Goal: Task Accomplishment & Management: Complete application form

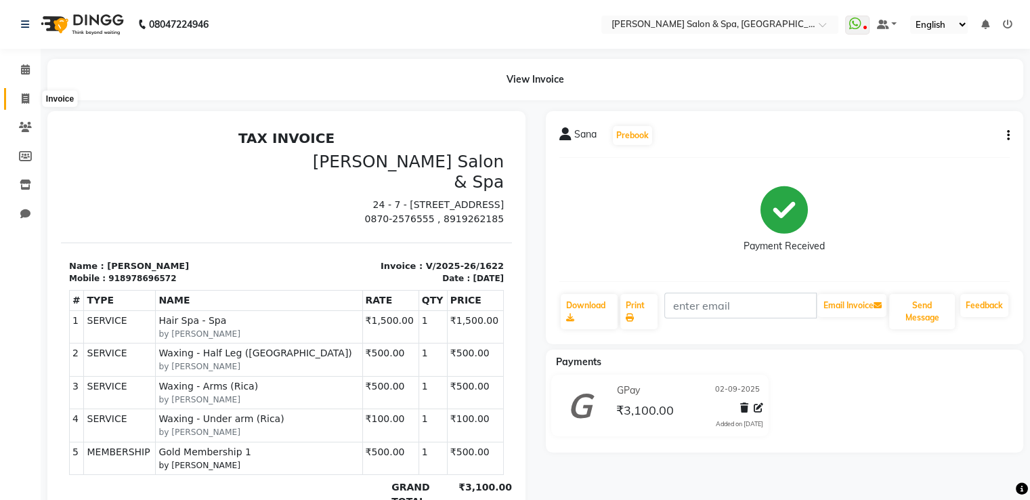
click at [24, 101] on icon at bounding box center [25, 98] width 7 height 10
select select "service"
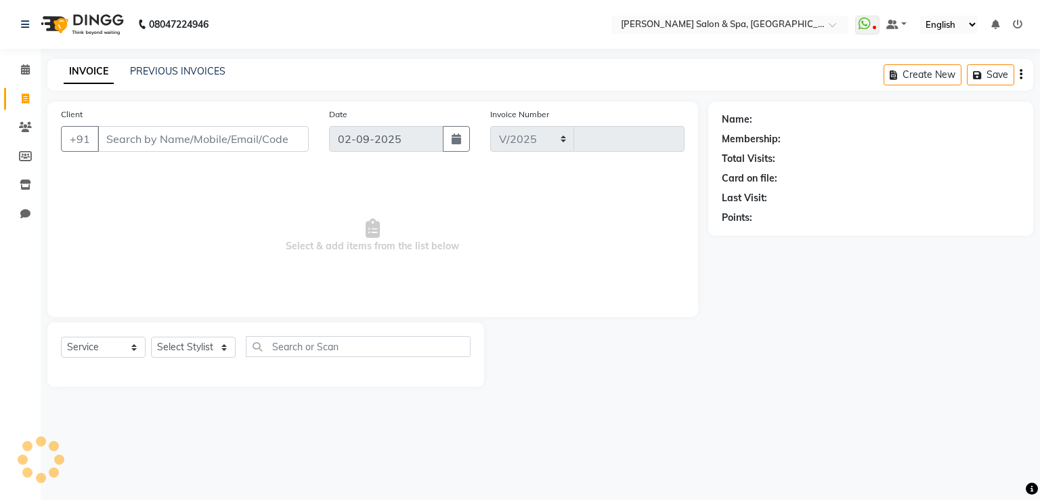
select select "67"
type input "1623"
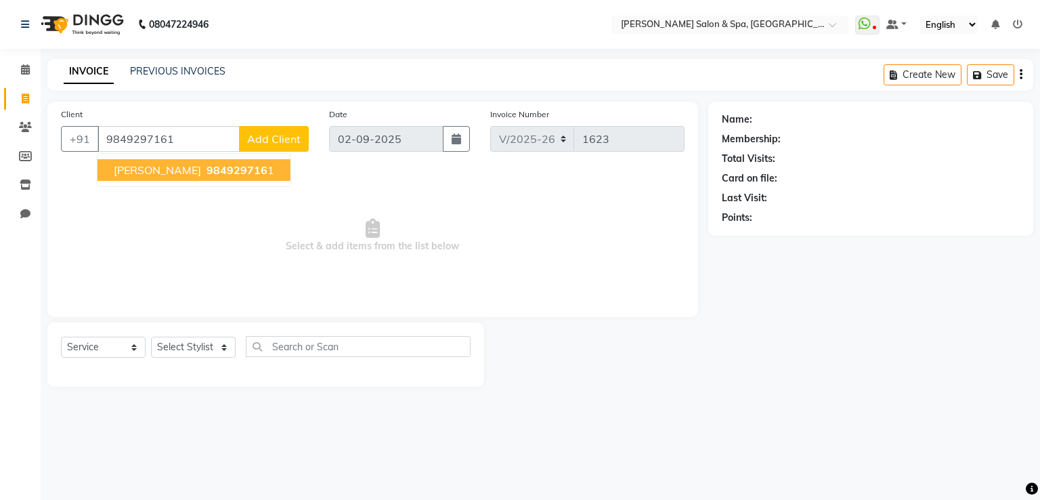
type input "9849297161"
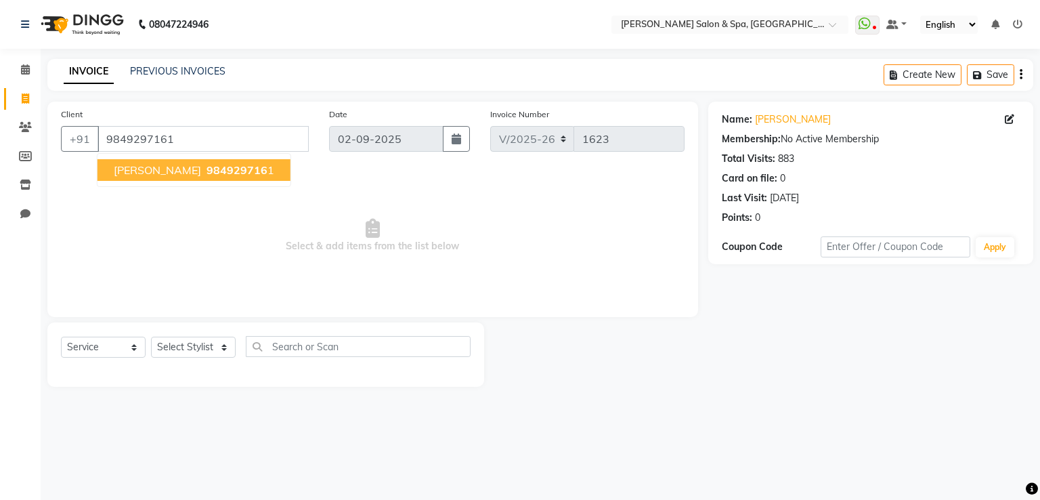
click at [235, 172] on ngb-highlight "984929716 1" at bounding box center [239, 170] width 70 height 14
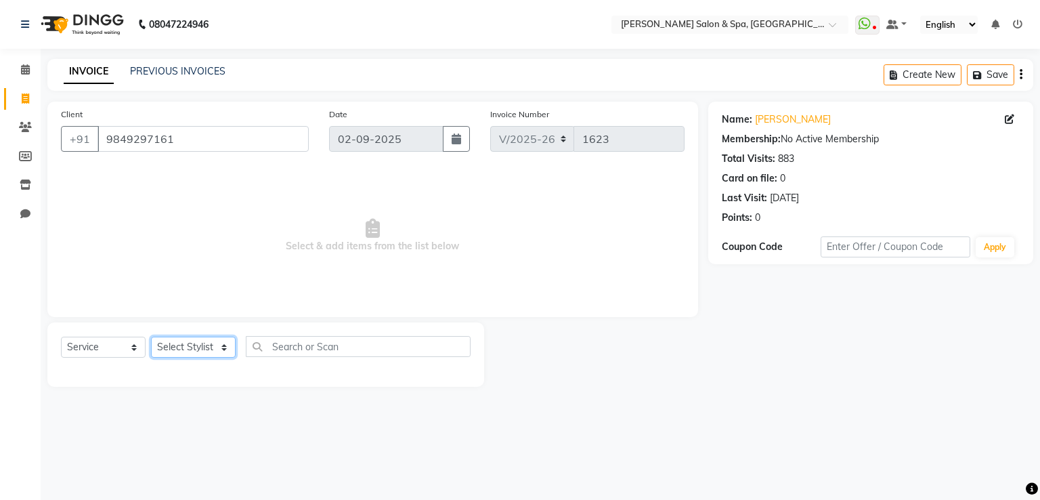
click at [203, 348] on select "Select Stylist [PERSON_NAME] Receptionist [PERSON_NAME] [PERSON_NAME]" at bounding box center [193, 346] width 85 height 21
select select "15618"
click at [151, 337] on select "Select Stylist [PERSON_NAME] Receptionist [PERSON_NAME] [PERSON_NAME]" at bounding box center [193, 346] width 85 height 21
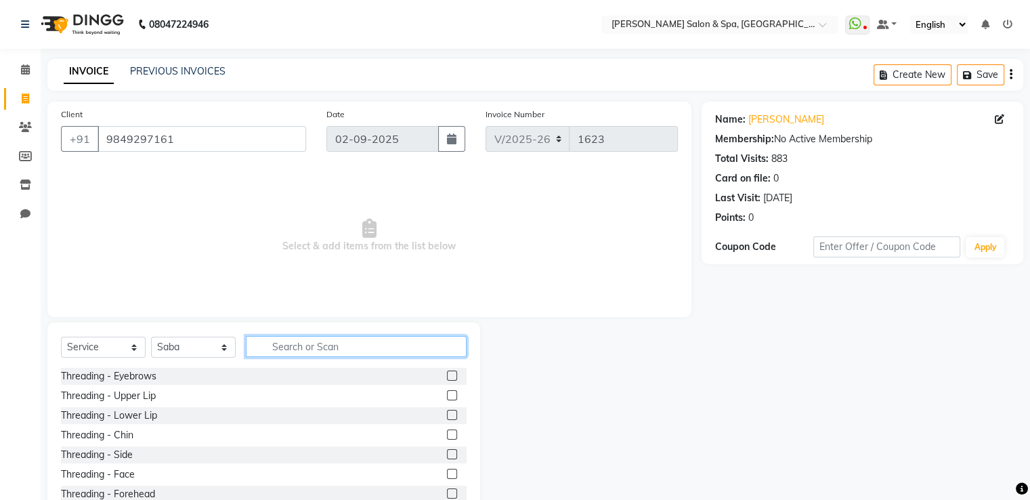
click at [351, 345] on input "text" at bounding box center [356, 346] width 221 height 21
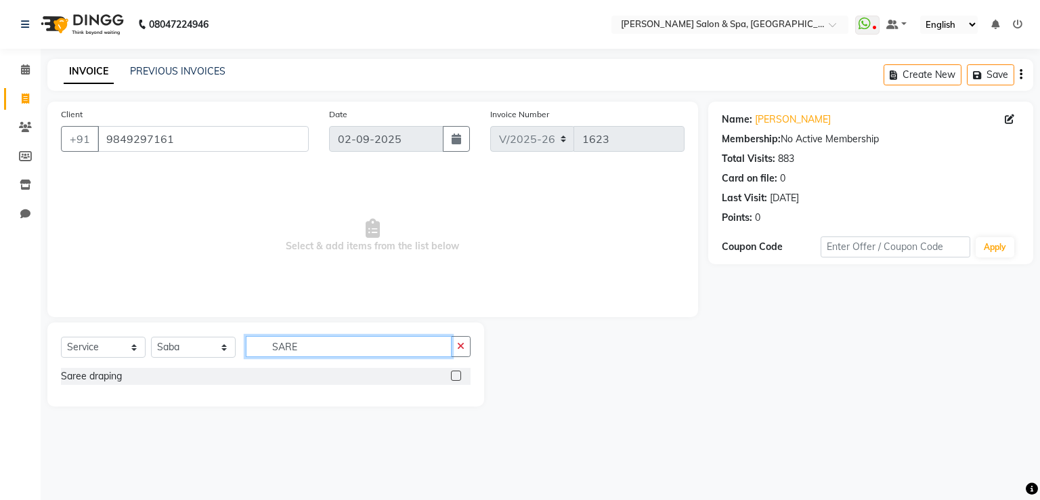
type input "SARE"
click at [452, 377] on label at bounding box center [456, 375] width 10 height 10
click at [452, 377] on input "checkbox" at bounding box center [455, 376] width 9 height 9
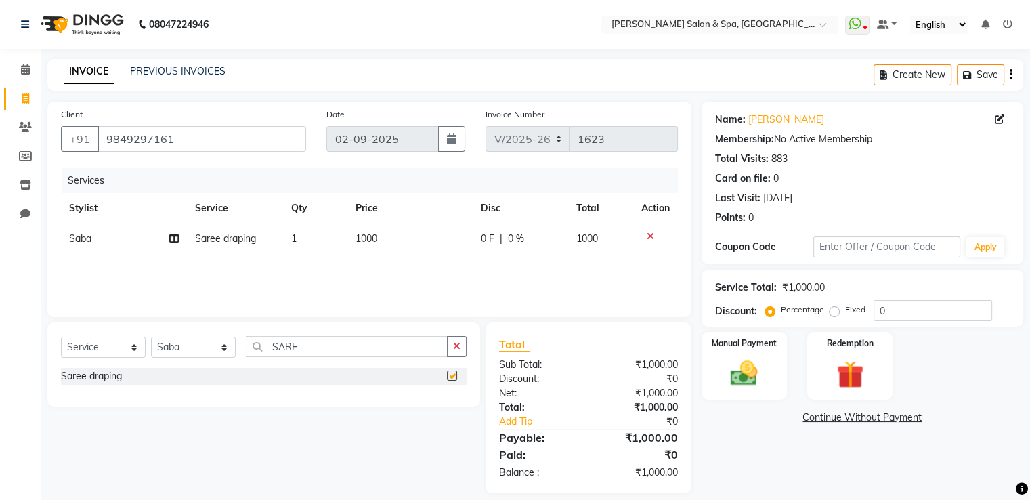
checkbox input "false"
click at [387, 248] on td "1000" at bounding box center [409, 238] width 125 height 30
select select "15618"
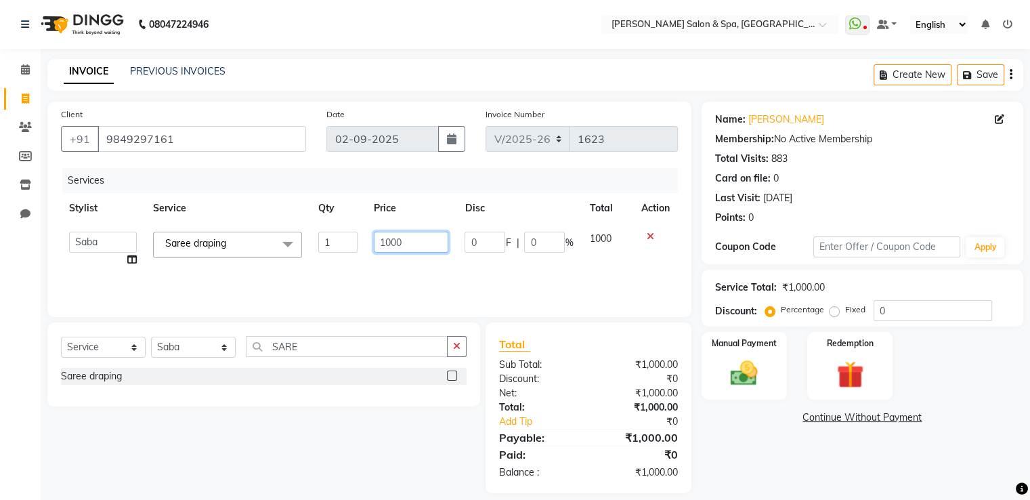
click at [416, 236] on input "1000" at bounding box center [411, 242] width 74 height 21
type input "1"
type input "500"
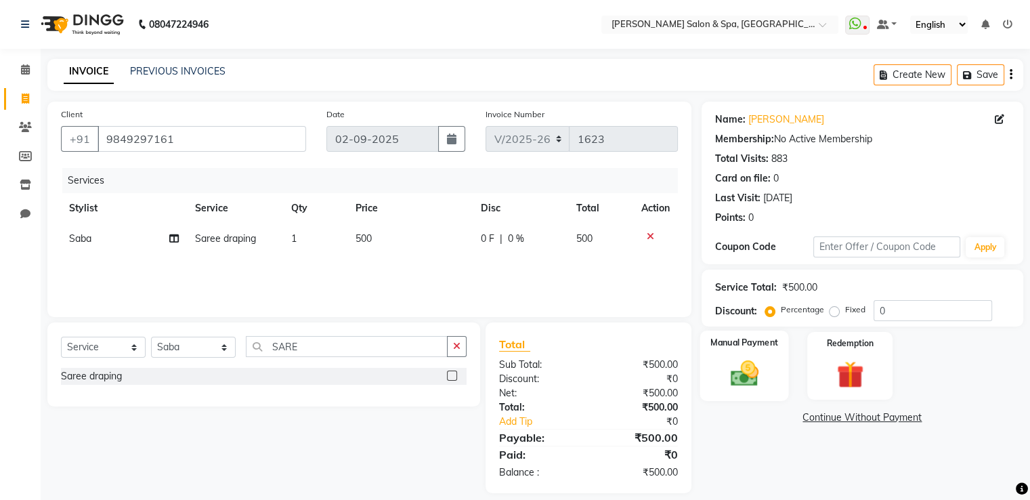
click at [740, 361] on img at bounding box center [743, 373] width 45 height 32
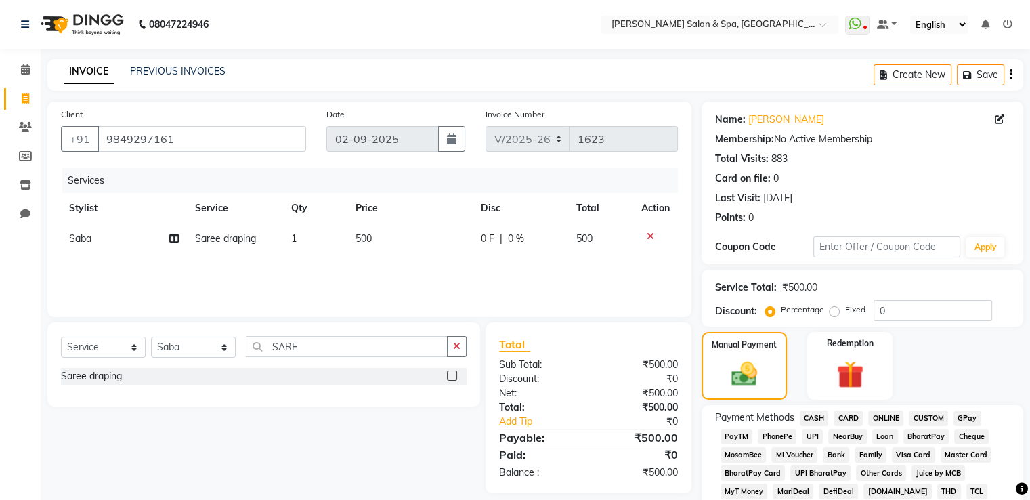
click at [810, 418] on span "CASH" at bounding box center [814, 418] width 29 height 16
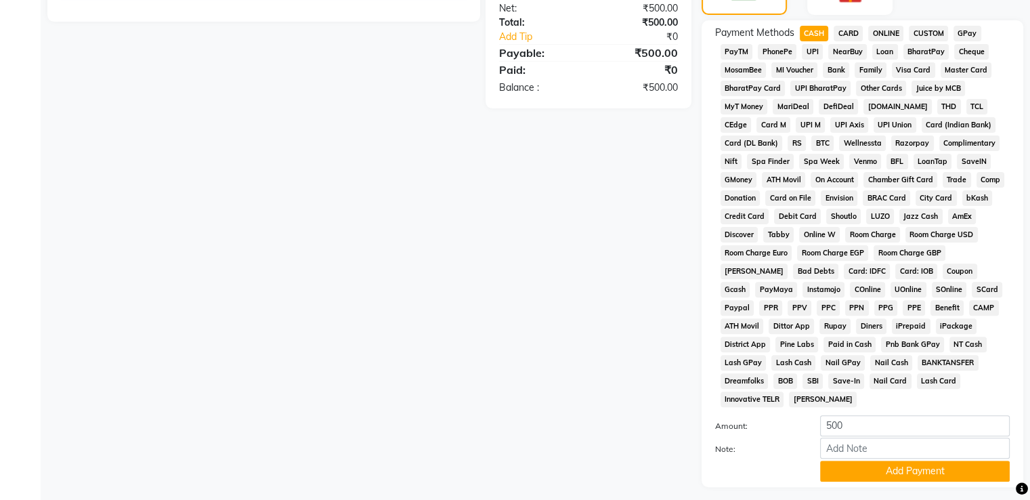
scroll to position [412, 0]
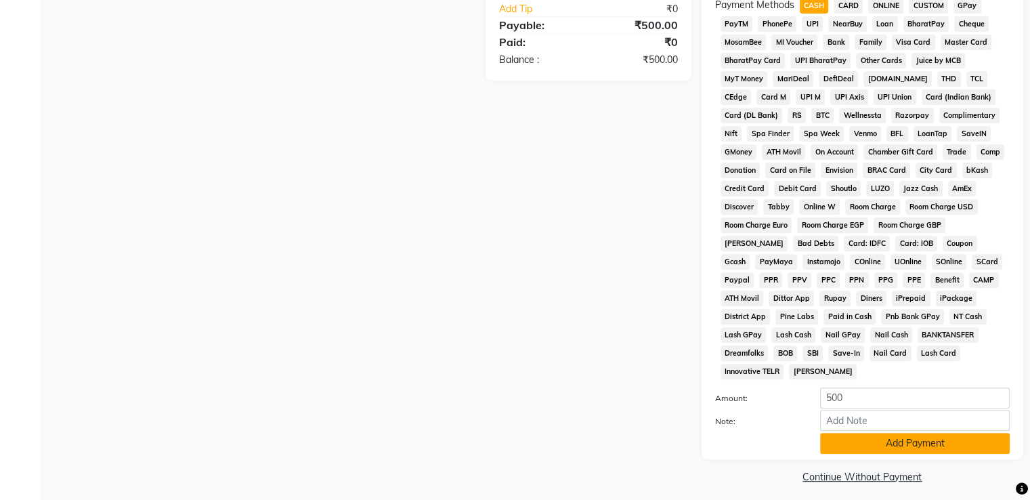
click at [860, 433] on button "Add Payment" at bounding box center [915, 443] width 190 height 21
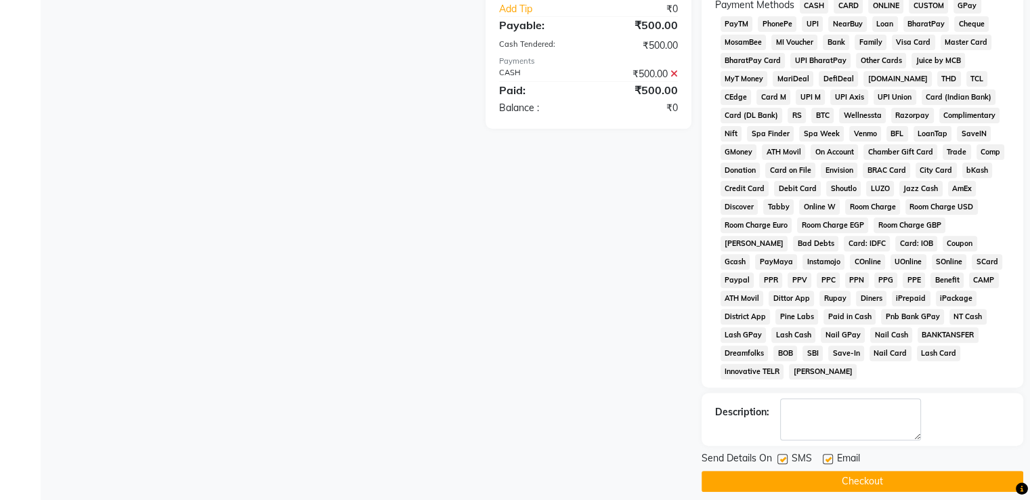
click at [851, 471] on button "Checkout" at bounding box center [862, 481] width 322 height 21
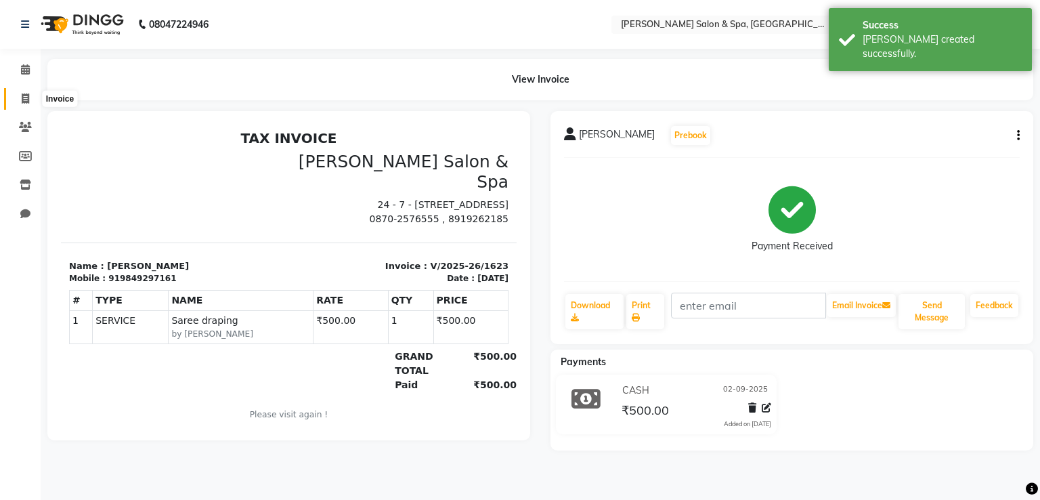
click at [23, 97] on icon at bounding box center [25, 98] width 7 height 10
select select "service"
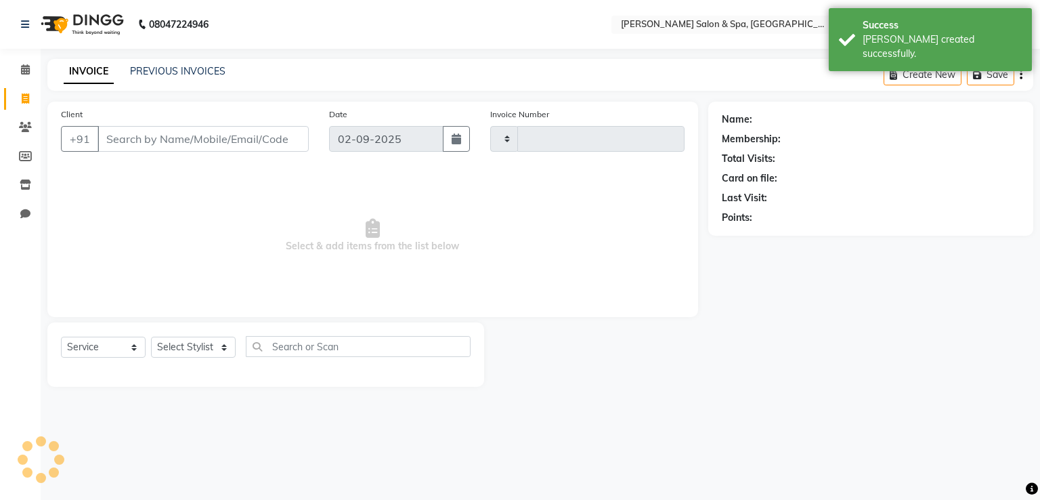
type input "1624"
select select "67"
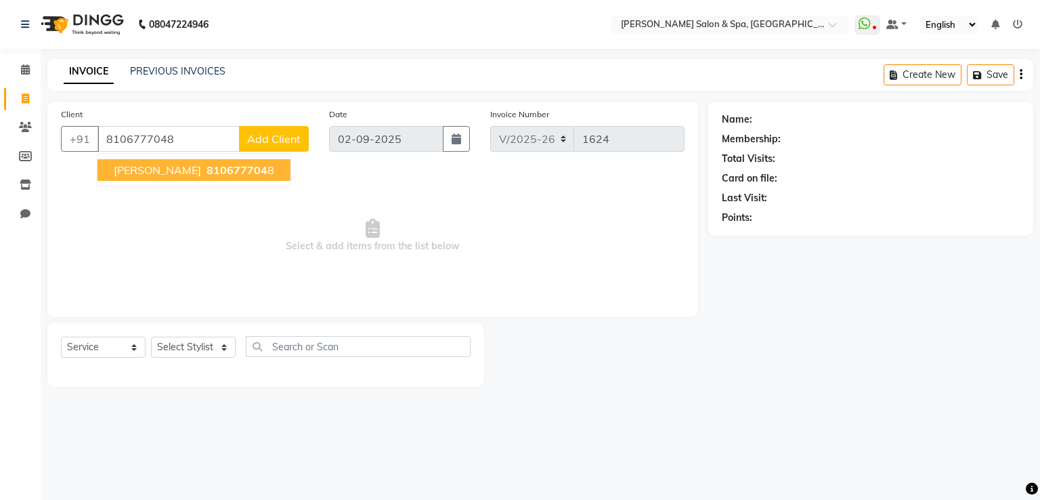
type input "8106777048"
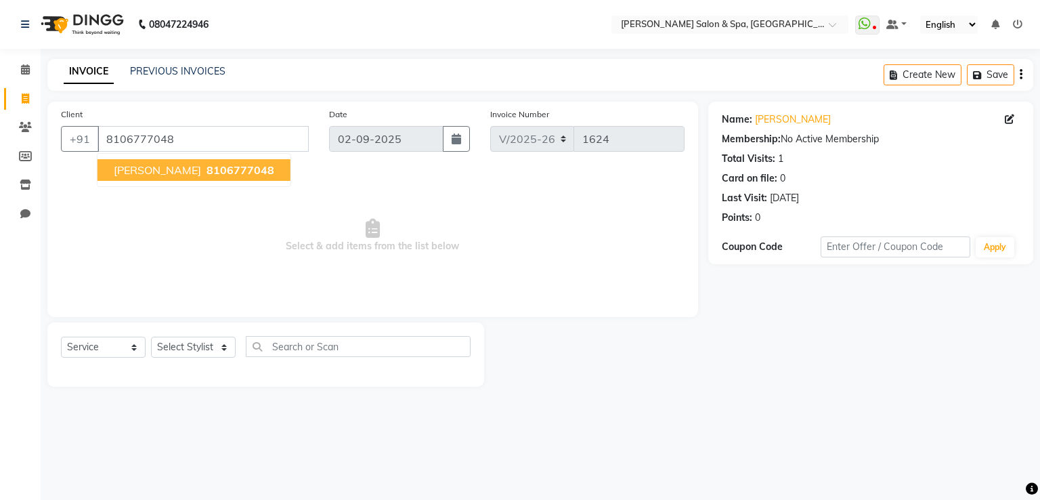
click at [215, 171] on span "8106777048" at bounding box center [240, 170] width 68 height 14
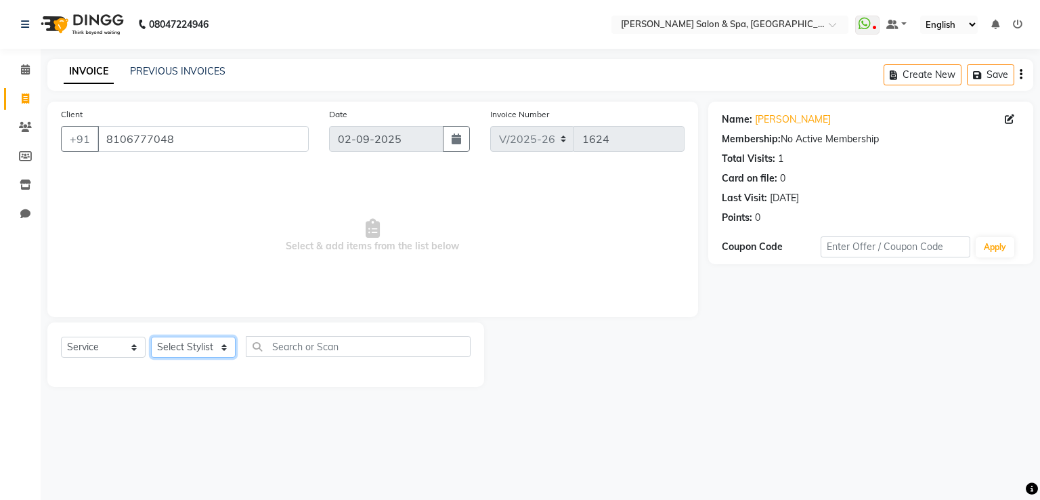
click at [190, 347] on select "Select Stylist [PERSON_NAME] Receptionist [PERSON_NAME] [PERSON_NAME]" at bounding box center [193, 346] width 85 height 21
select select "2482"
click at [151, 337] on select "Select Stylist [PERSON_NAME] Receptionist [PERSON_NAME] [PERSON_NAME]" at bounding box center [193, 346] width 85 height 21
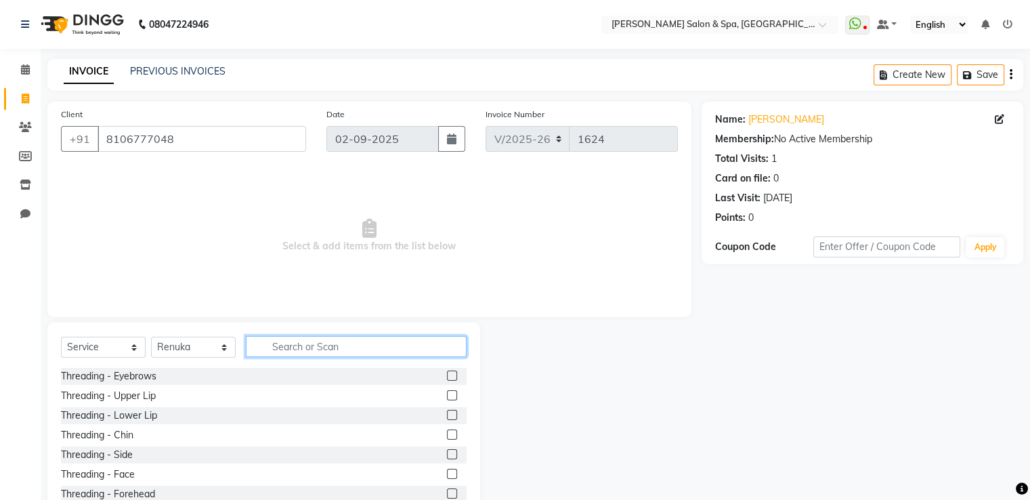
click at [314, 343] on input "text" at bounding box center [356, 346] width 221 height 21
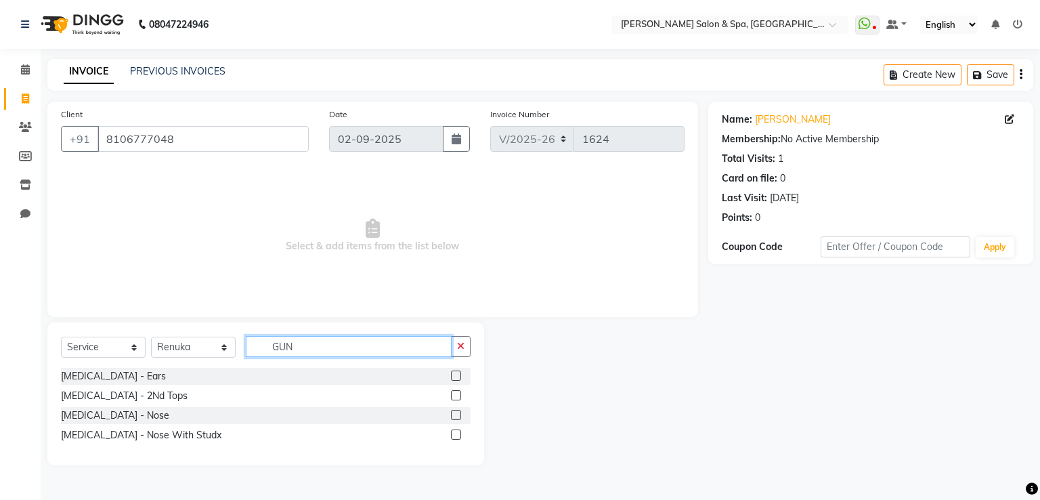
type input "GUN"
click at [454, 395] on label at bounding box center [456, 395] width 10 height 10
click at [454, 395] on input "checkbox" at bounding box center [455, 395] width 9 height 9
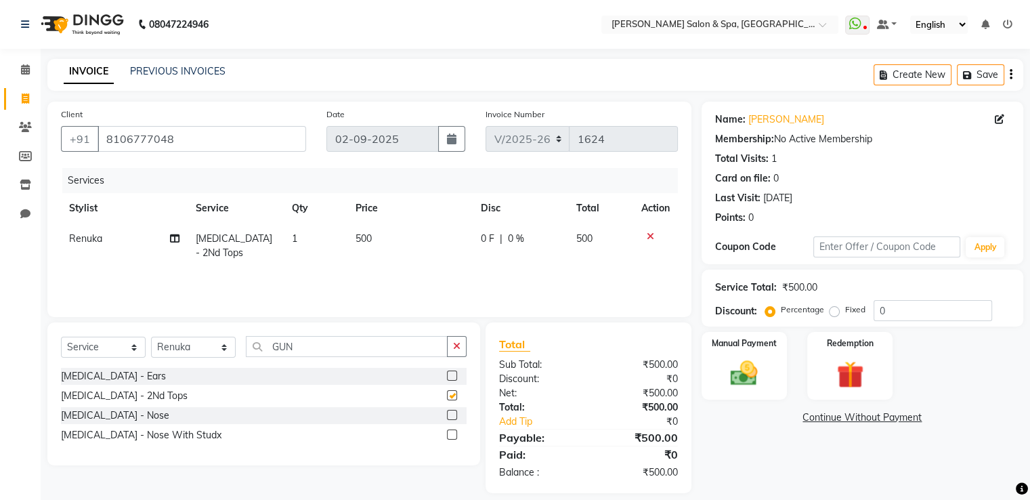
checkbox input "false"
click at [750, 370] on img at bounding box center [743, 373] width 45 height 32
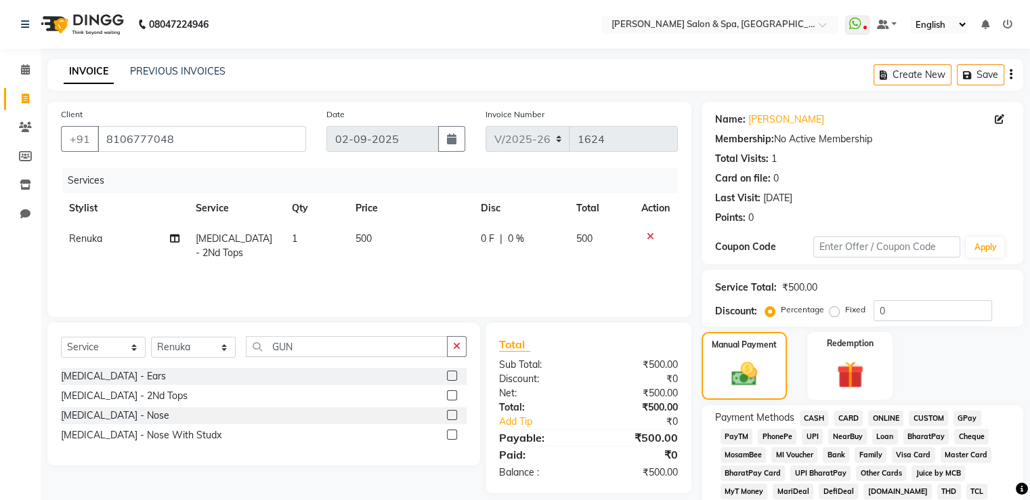
click at [387, 236] on td "500" at bounding box center [409, 245] width 125 height 45
select select "2482"
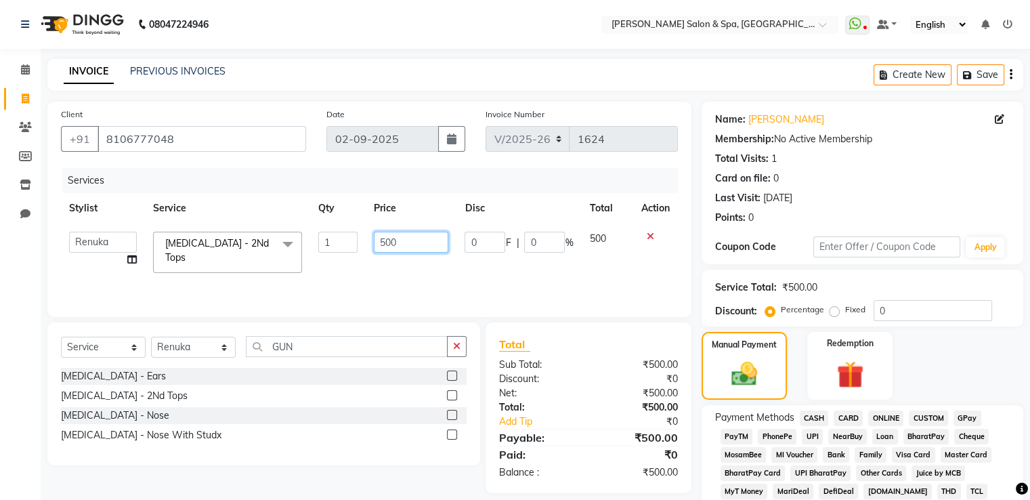
click at [408, 246] on input "500" at bounding box center [411, 242] width 74 height 21
type input "5"
type input "600"
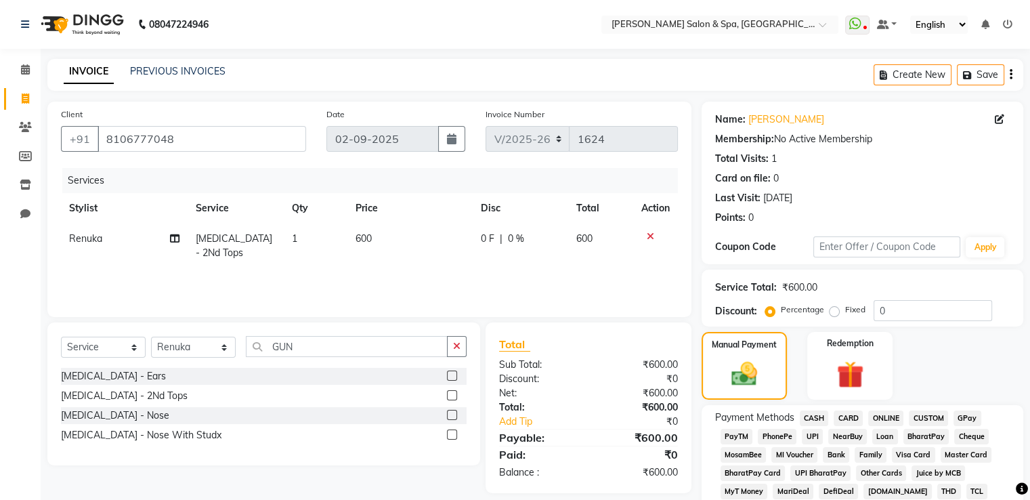
click at [415, 272] on div "Services Stylist Service Qty Price Disc Total Action Renuka [MEDICAL_DATA] - 2N…" at bounding box center [369, 235] width 617 height 135
click at [965, 420] on span "GPay" at bounding box center [967, 418] width 28 height 16
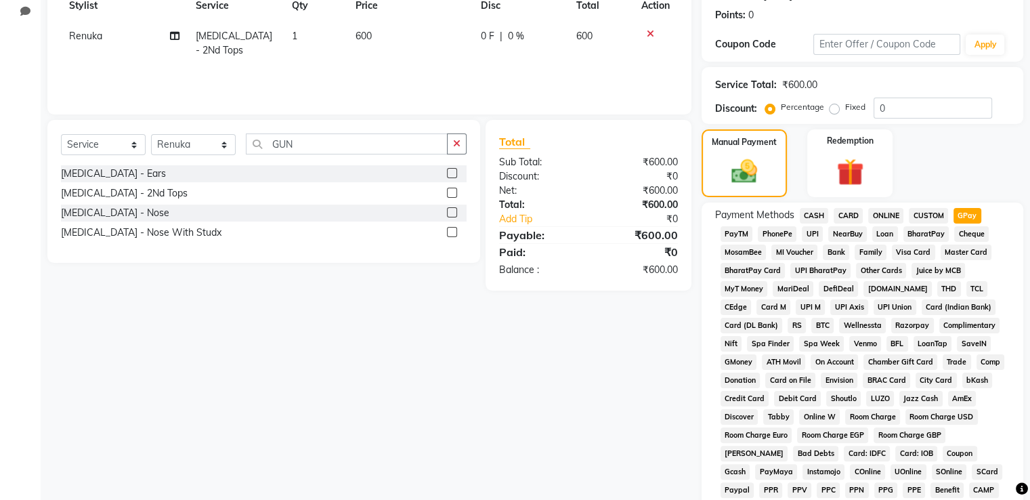
scroll to position [412, 0]
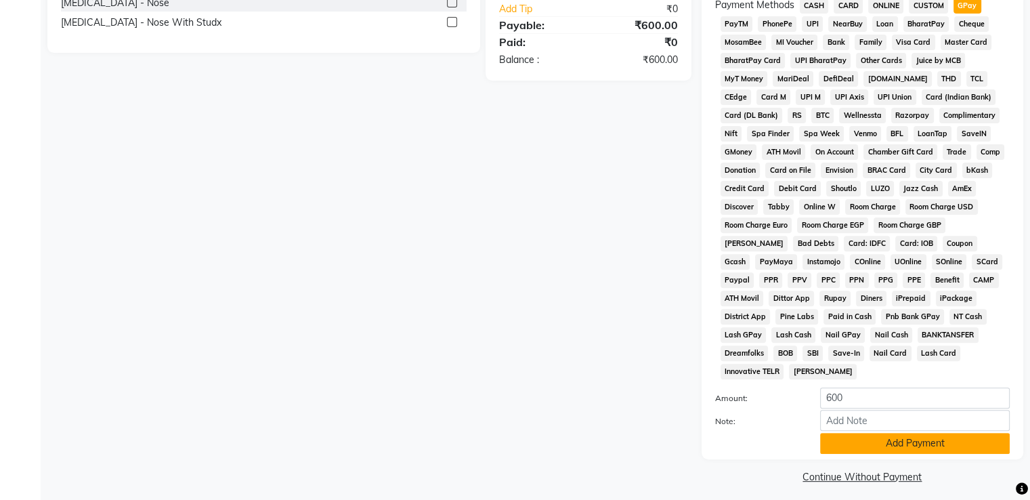
click at [949, 433] on button "Add Payment" at bounding box center [915, 443] width 190 height 21
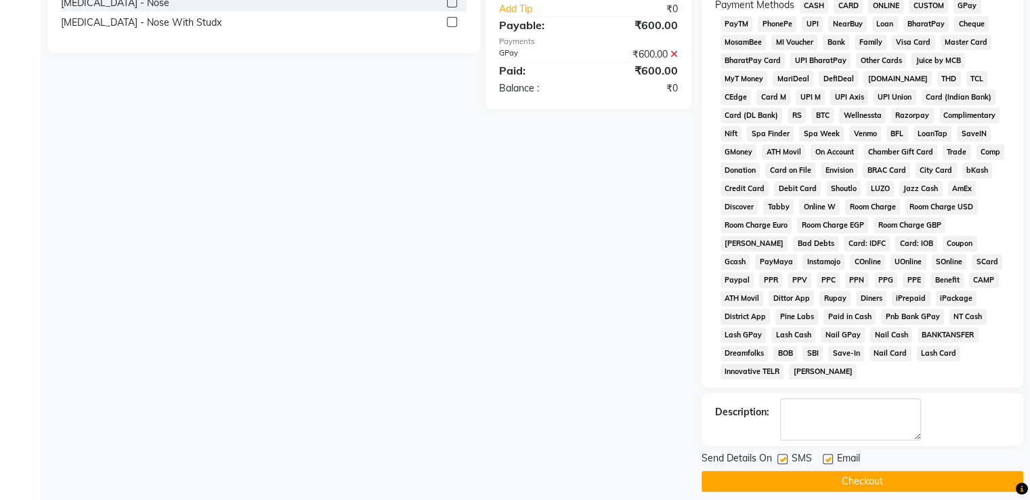
click at [930, 471] on button "Checkout" at bounding box center [862, 481] width 322 height 21
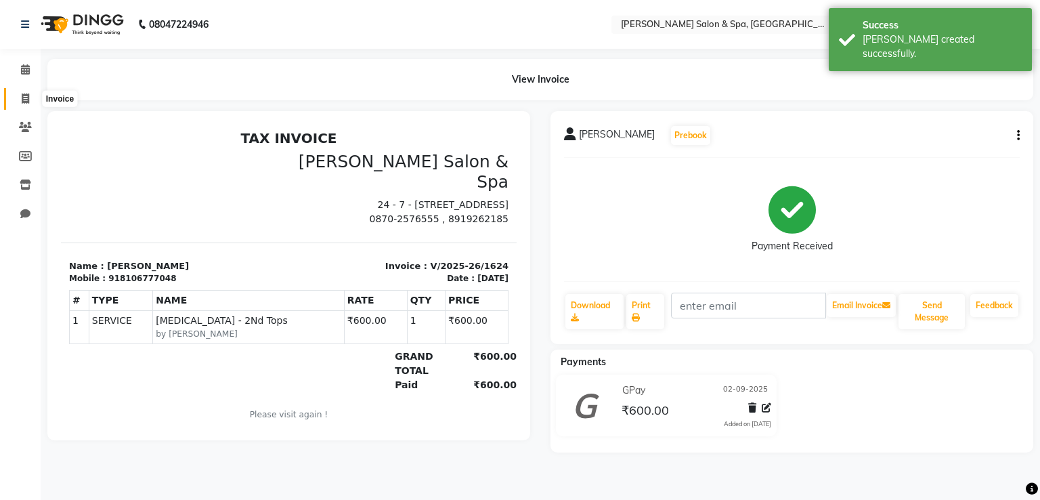
click at [22, 94] on icon at bounding box center [25, 98] width 7 height 10
select select "67"
select select "service"
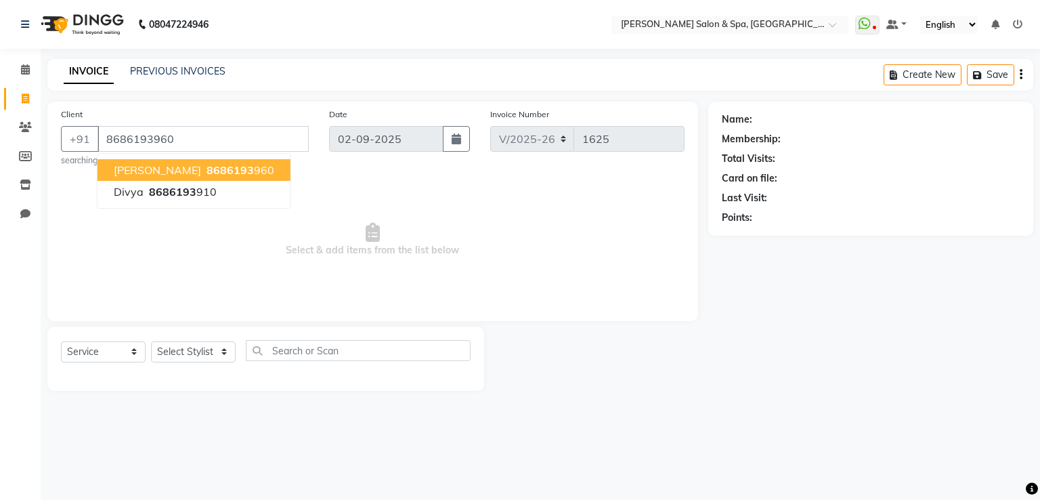
type input "8686193960"
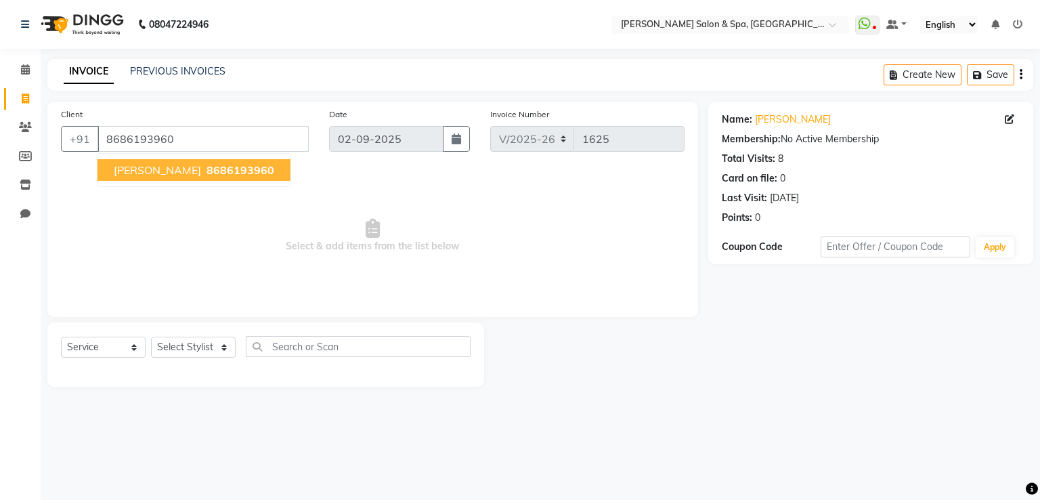
click at [204, 162] on button "[PERSON_NAME] 8686193960" at bounding box center [193, 170] width 193 height 22
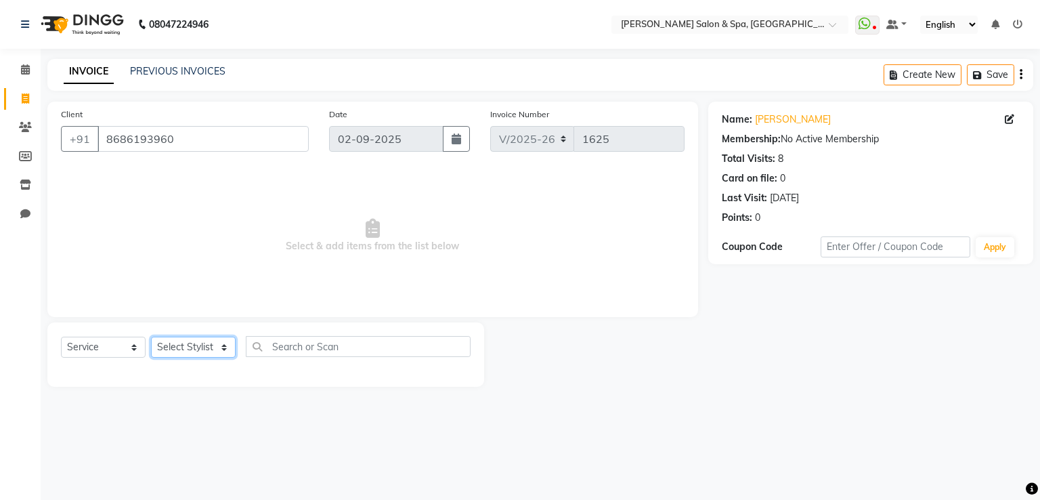
click at [179, 353] on select "Select Stylist [PERSON_NAME] Receptionist [PERSON_NAME] [PERSON_NAME]" at bounding box center [193, 346] width 85 height 21
select select "2482"
click at [151, 337] on select "Select Stylist [PERSON_NAME] Receptionist [PERSON_NAME] [PERSON_NAME]" at bounding box center [193, 346] width 85 height 21
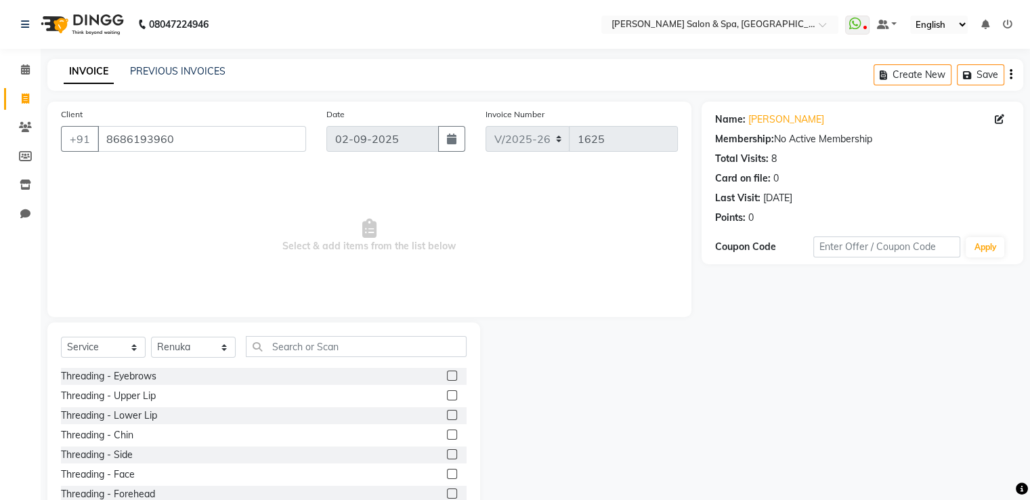
click at [447, 376] on label at bounding box center [452, 375] width 10 height 10
click at [447, 376] on input "checkbox" at bounding box center [451, 376] width 9 height 9
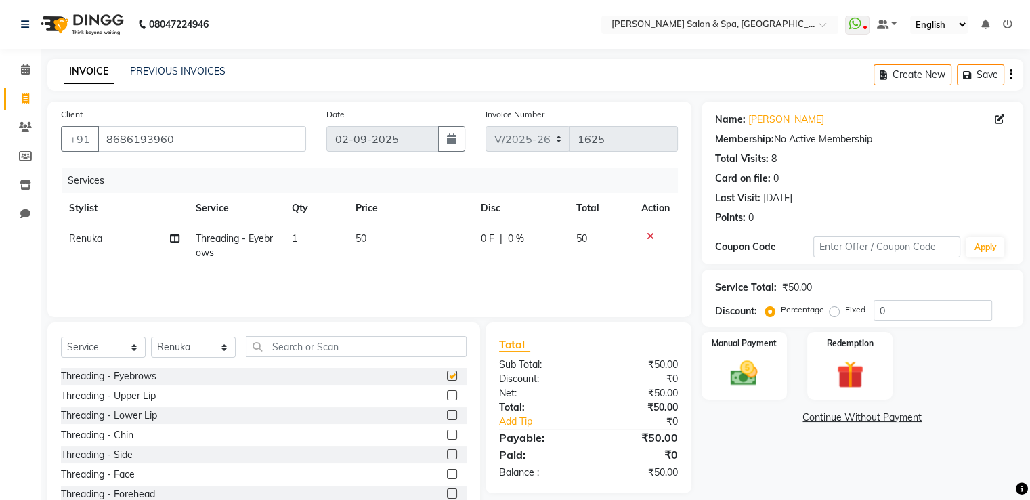
checkbox input "false"
click at [447, 395] on label at bounding box center [452, 395] width 10 height 10
click at [447, 395] on input "checkbox" at bounding box center [451, 395] width 9 height 9
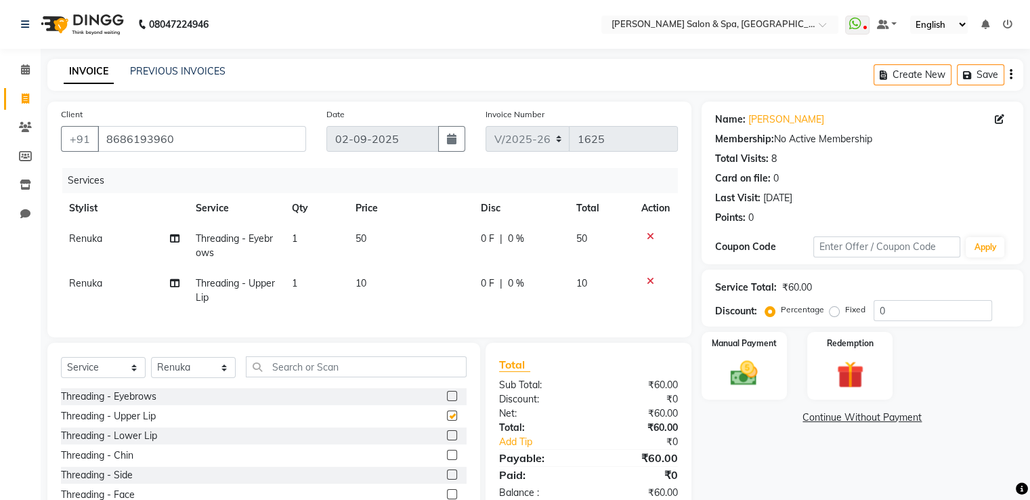
checkbox input "false"
click at [720, 355] on div "Manual Payment" at bounding box center [743, 365] width 89 height 70
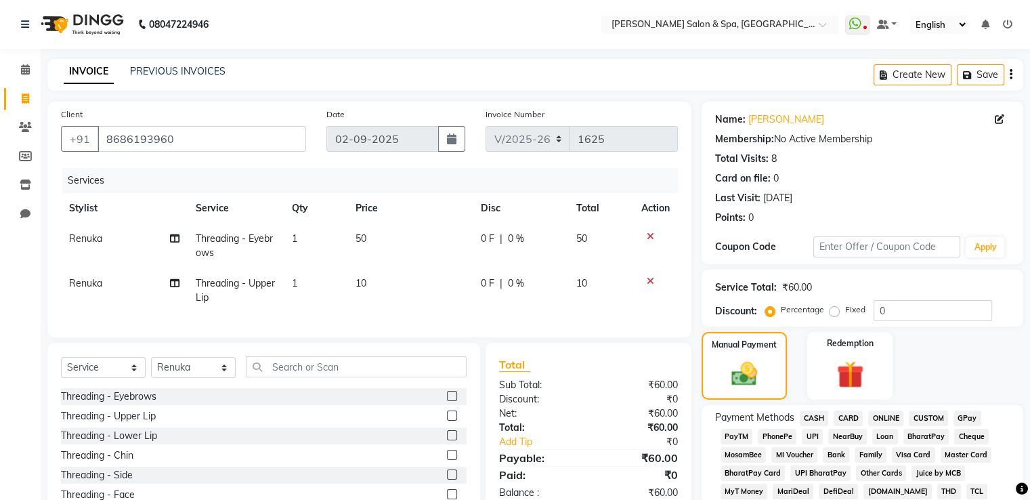
click at [970, 420] on span "GPay" at bounding box center [967, 418] width 28 height 16
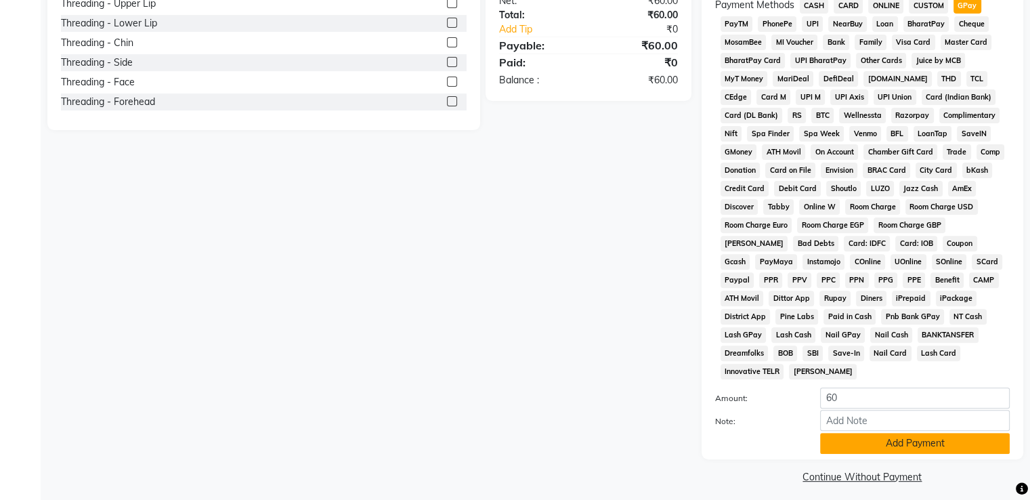
click at [950, 435] on button "Add Payment" at bounding box center [915, 443] width 190 height 21
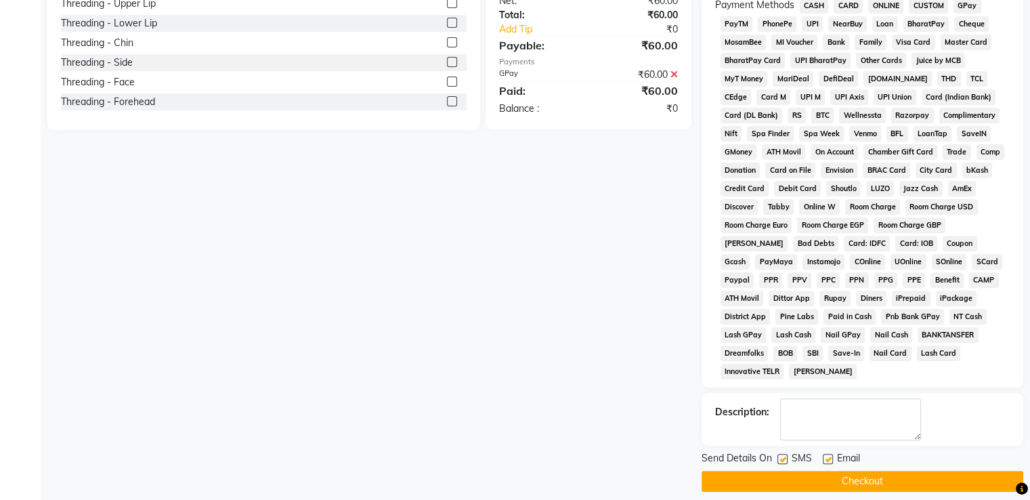
click at [950, 472] on button "Checkout" at bounding box center [862, 481] width 322 height 21
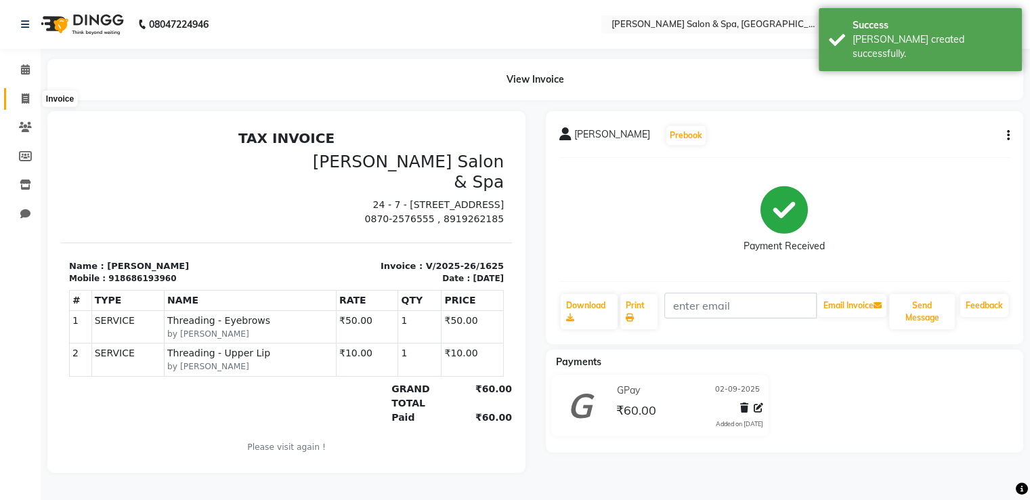
click at [24, 91] on span at bounding box center [26, 99] width 24 height 16
select select "service"
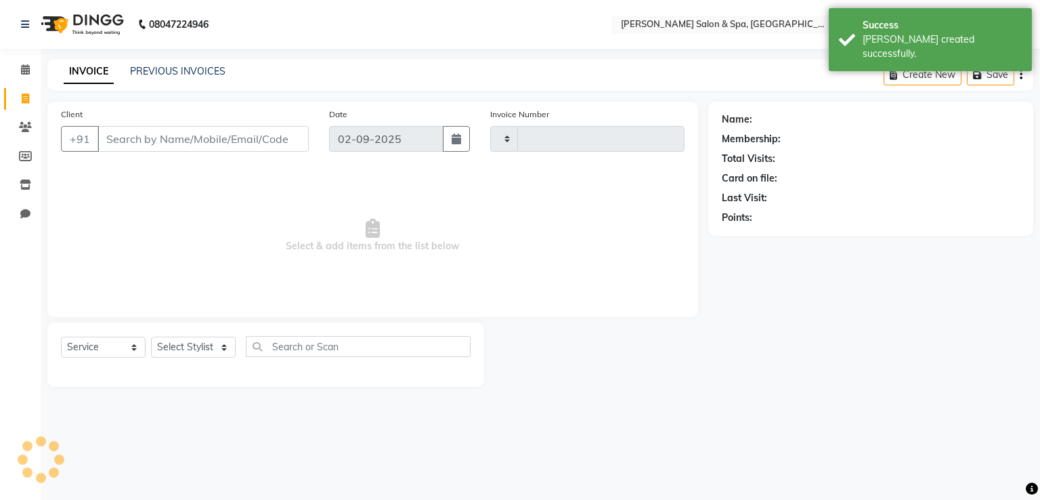
type input "1626"
select select "67"
click at [198, 345] on select "Select Stylist [PERSON_NAME] Receptionist [PERSON_NAME] [PERSON_NAME]" at bounding box center [193, 346] width 85 height 21
select select "15618"
click at [151, 337] on select "Select Stylist [PERSON_NAME] Receptionist [PERSON_NAME] [PERSON_NAME]" at bounding box center [193, 346] width 85 height 21
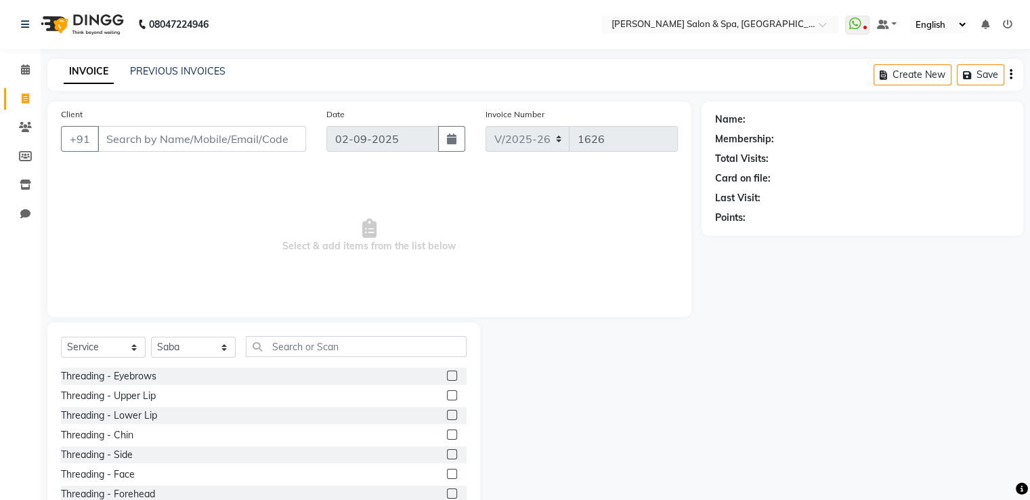
click at [447, 374] on label at bounding box center [452, 375] width 10 height 10
click at [447, 374] on input "checkbox" at bounding box center [451, 376] width 9 height 9
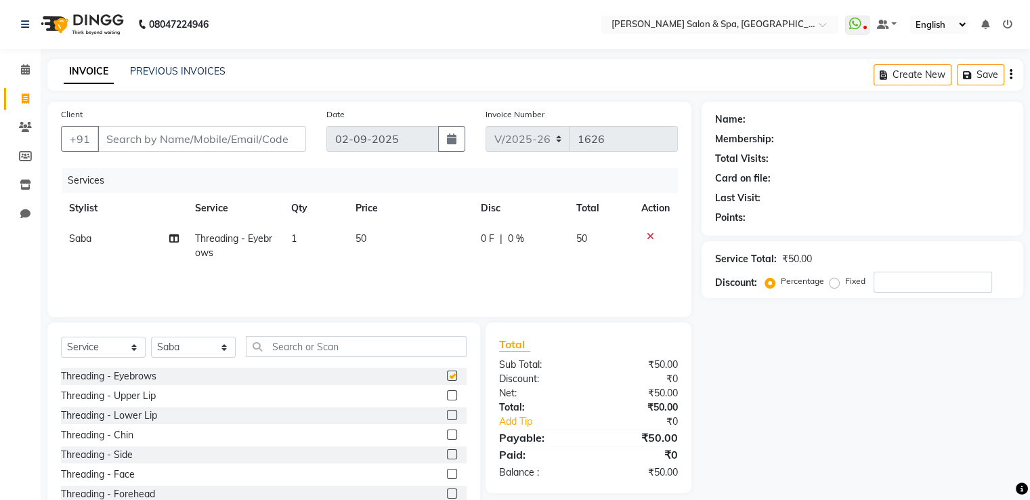
checkbox input "false"
click at [447, 397] on label at bounding box center [452, 395] width 10 height 10
click at [447, 397] on input "checkbox" at bounding box center [451, 395] width 9 height 9
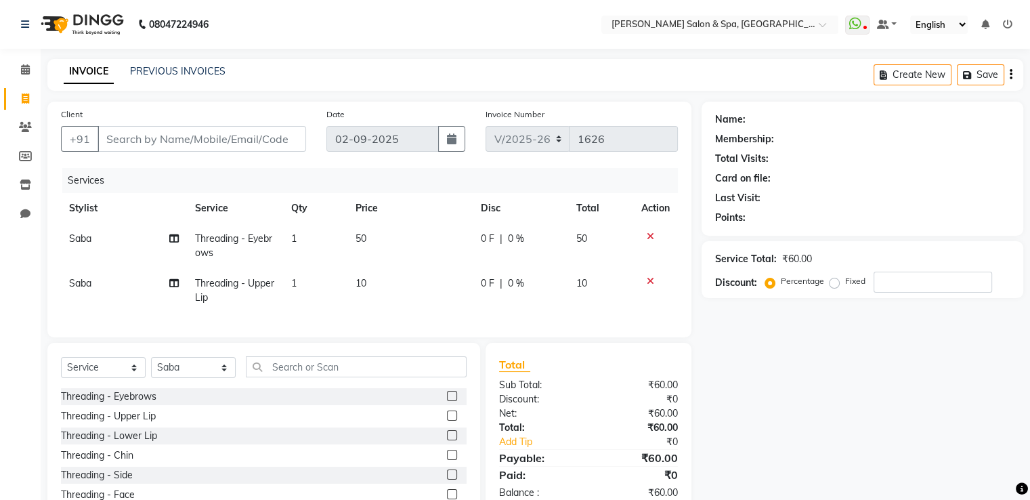
click at [447, 420] on label at bounding box center [452, 415] width 10 height 10
click at [447, 420] on input "checkbox" at bounding box center [451, 416] width 9 height 9
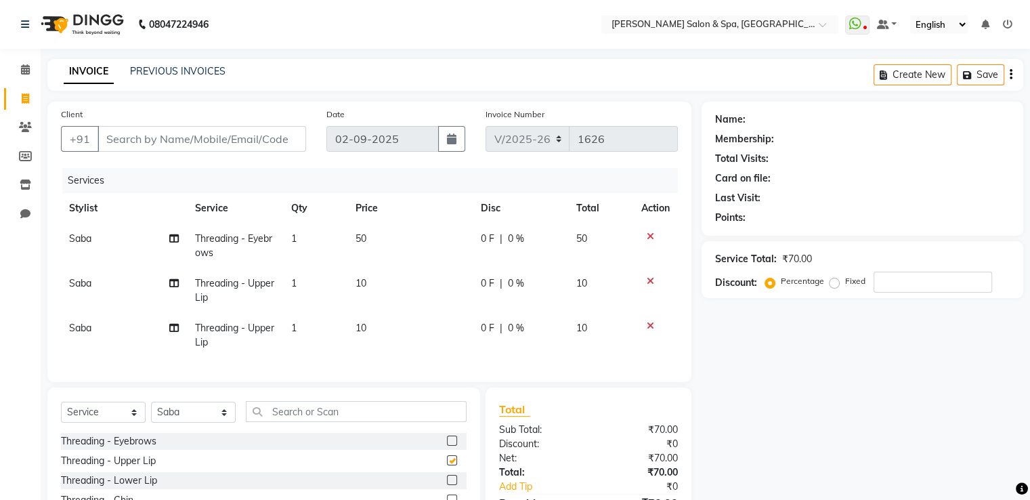
checkbox input "false"
click at [198, 142] on input "Client" at bounding box center [201, 139] width 209 height 26
type input "8"
type input "0"
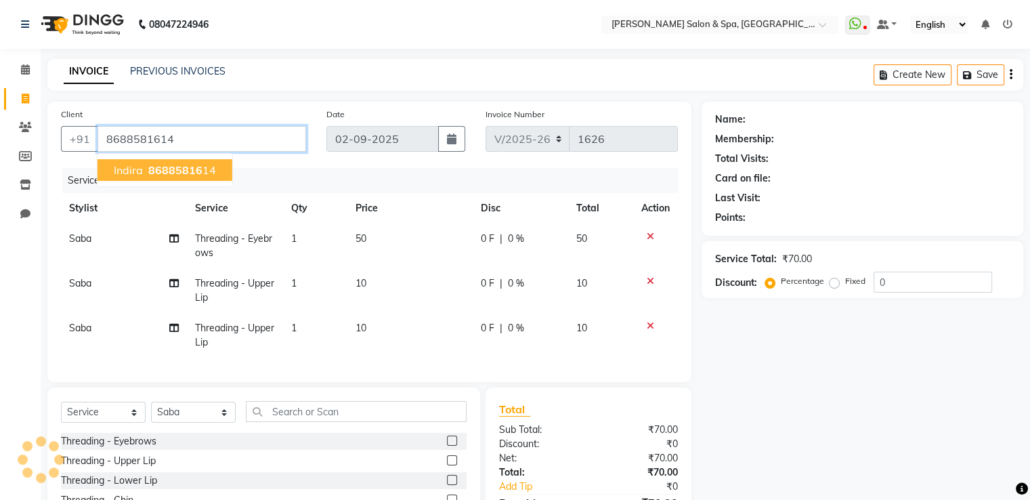
type input "8688581614"
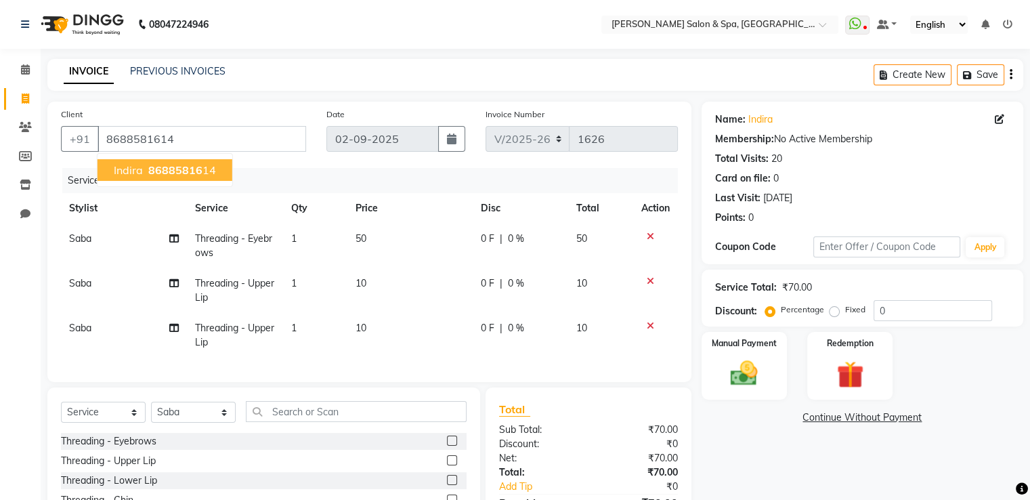
click at [205, 166] on ngb-highlight "86885816 14" at bounding box center [181, 170] width 70 height 14
click at [731, 362] on img at bounding box center [743, 373] width 45 height 32
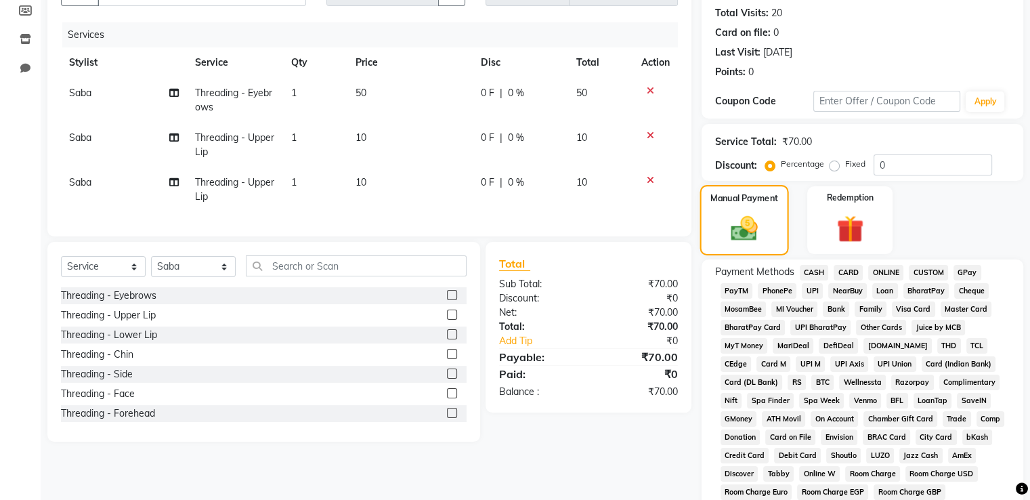
scroll to position [146, 0]
click at [964, 267] on span "GPay" at bounding box center [967, 272] width 28 height 16
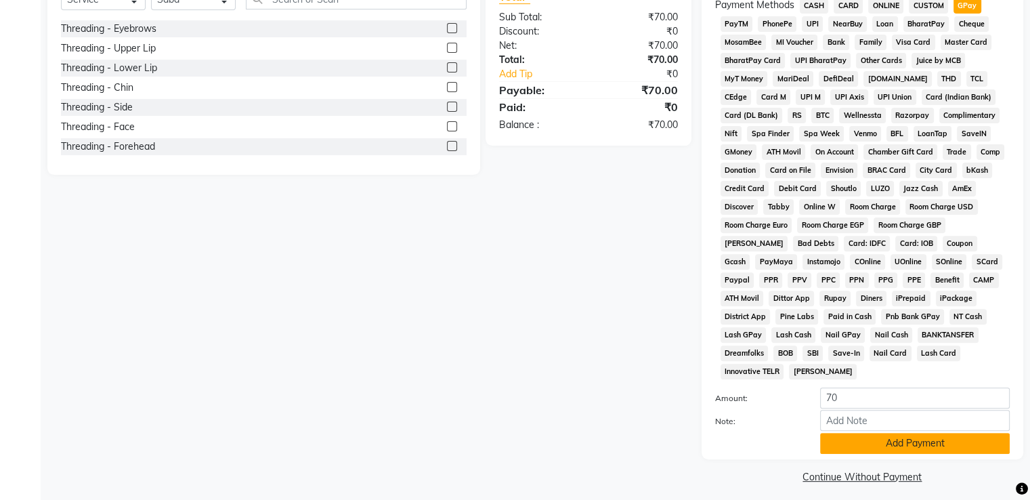
click at [911, 439] on button "Add Payment" at bounding box center [915, 443] width 190 height 21
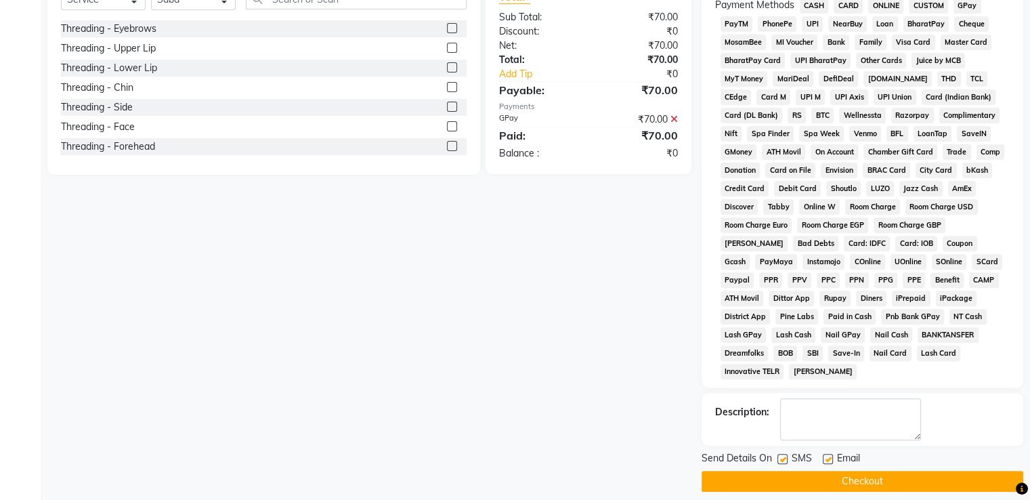
click at [898, 473] on button "Checkout" at bounding box center [862, 481] width 322 height 21
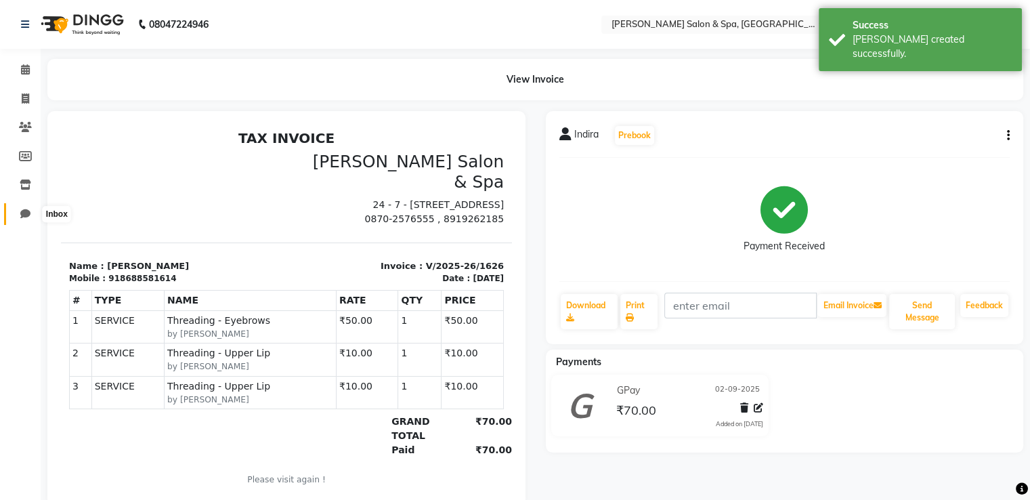
click at [24, 212] on icon at bounding box center [25, 214] width 10 height 10
select select "100"
